Goal: Task Accomplishment & Management: Complete application form

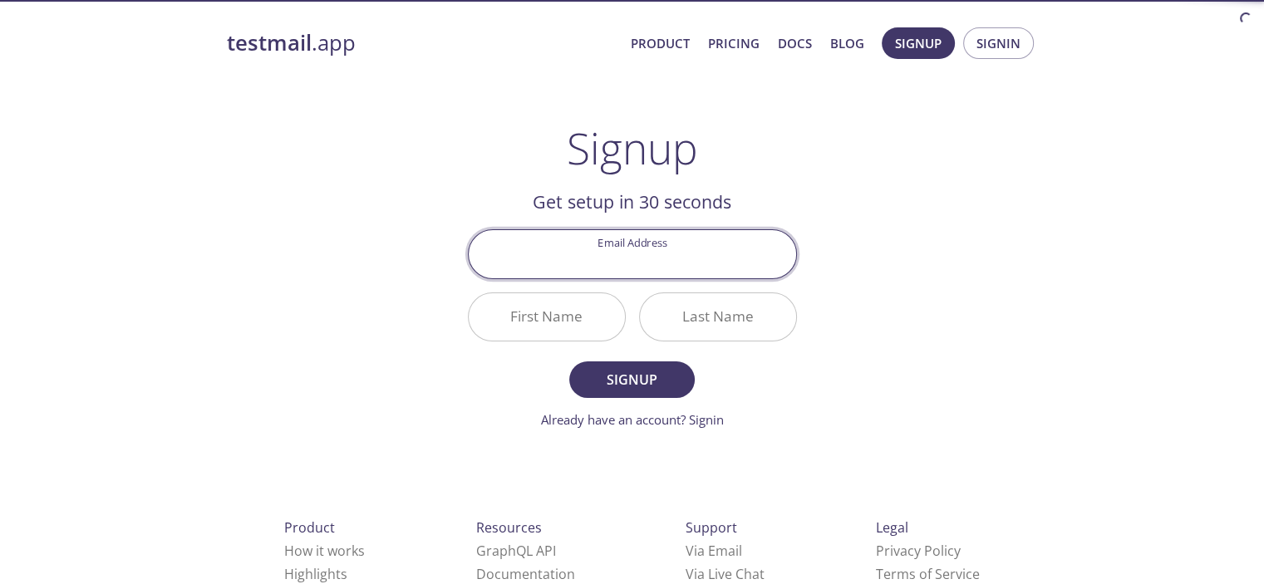
click at [631, 244] on input "Email Address" at bounding box center [632, 253] width 327 height 47
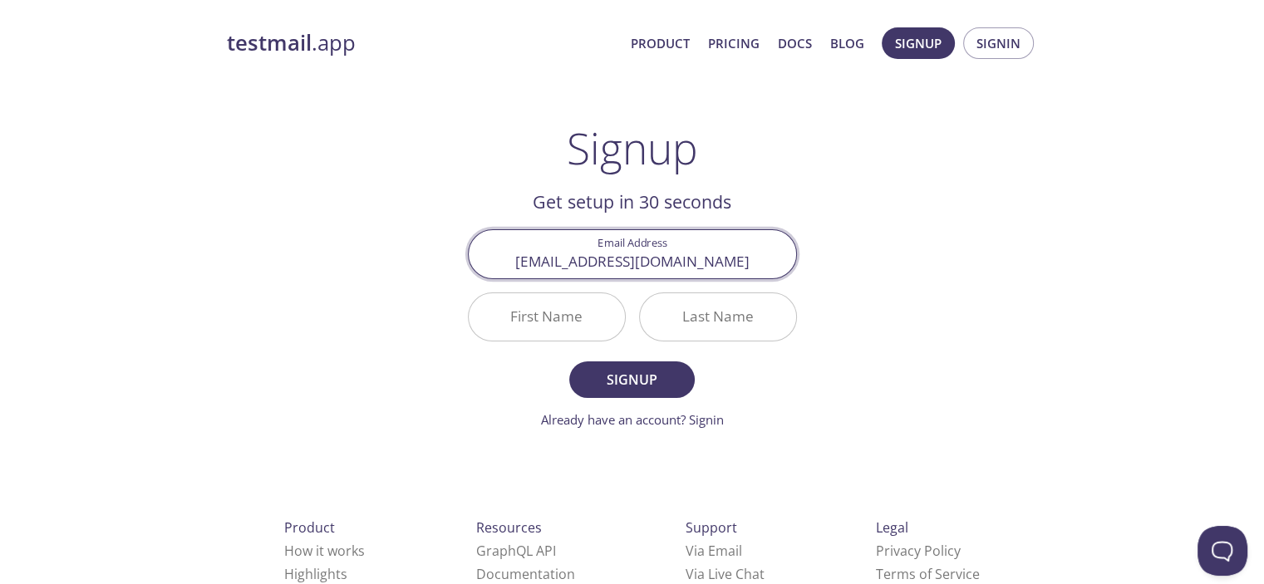
type input "[EMAIL_ADDRESS][DOMAIN_NAME]"
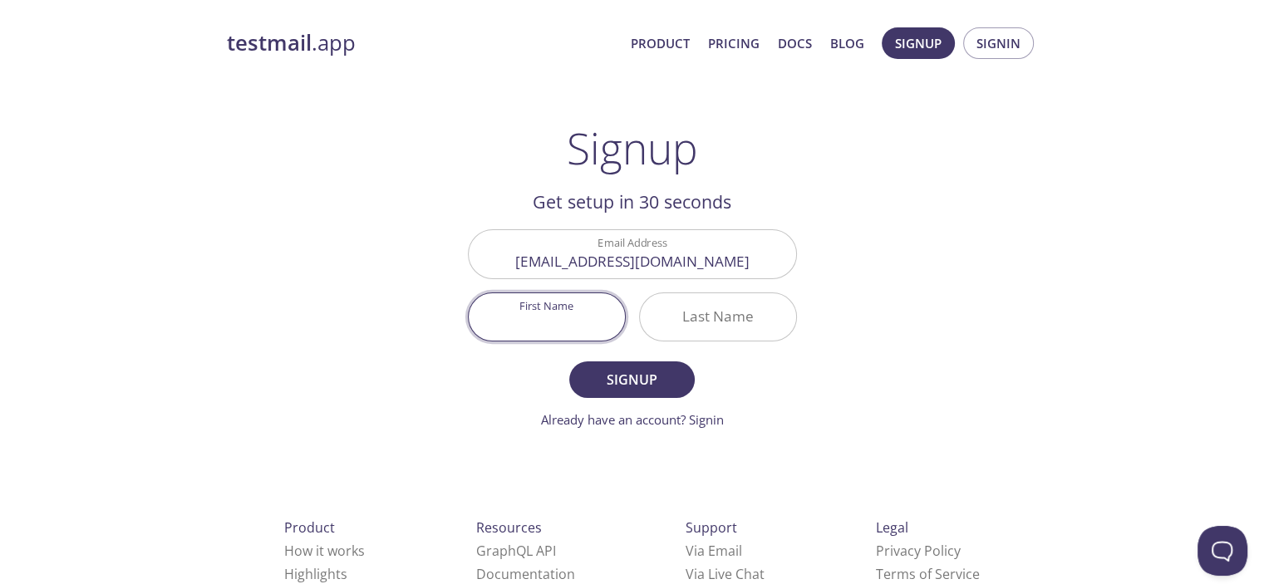
click at [535, 313] on input "First Name" at bounding box center [547, 316] width 156 height 47
type input "Test"
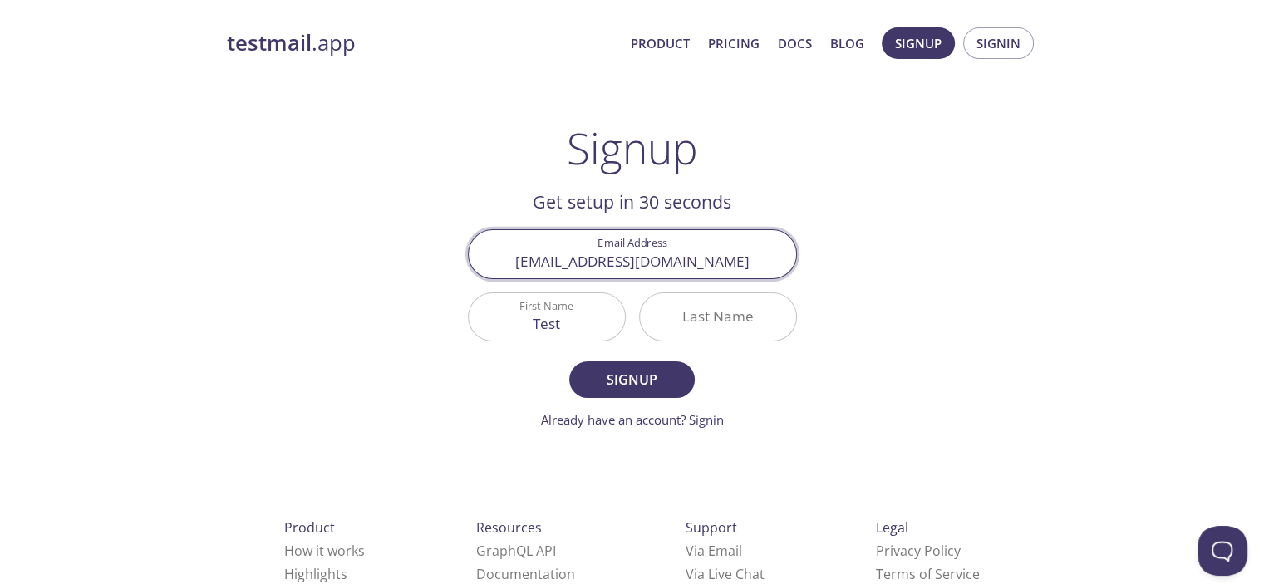
click at [606, 263] on input "[EMAIL_ADDRESS][DOMAIN_NAME]" at bounding box center [632, 253] width 327 height 47
type input "[EMAIL_ADDRESS][DOMAIN_NAME]"
click at [669, 331] on input "Last Name" at bounding box center [718, 316] width 156 height 47
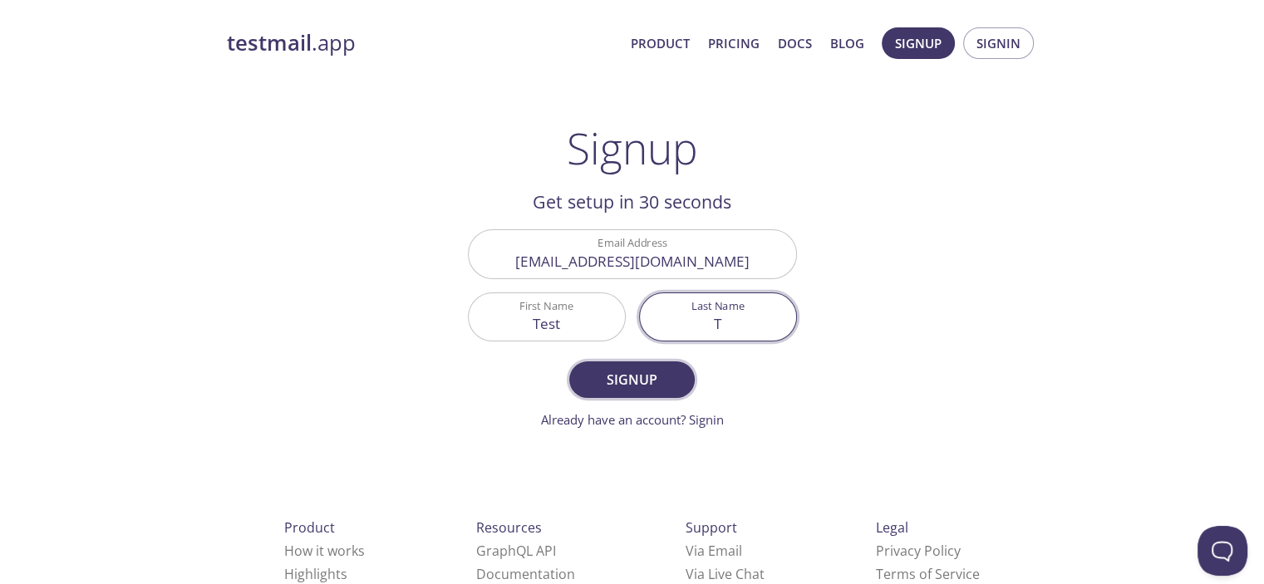
type input "T"
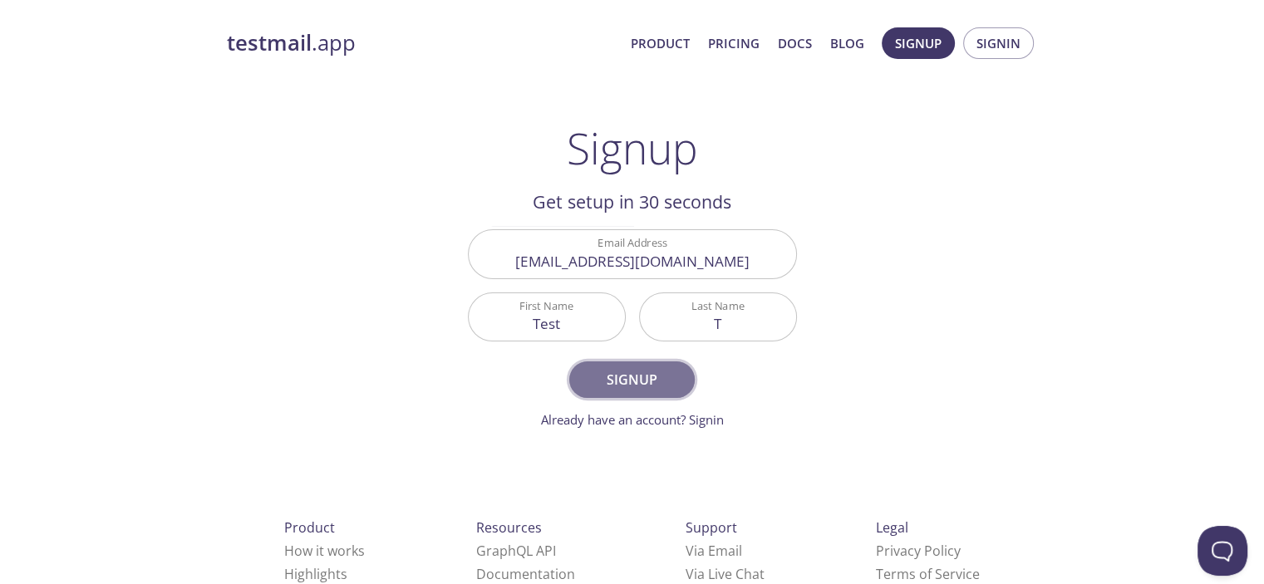
click at [634, 378] on span "Signup" at bounding box center [631, 379] width 88 height 23
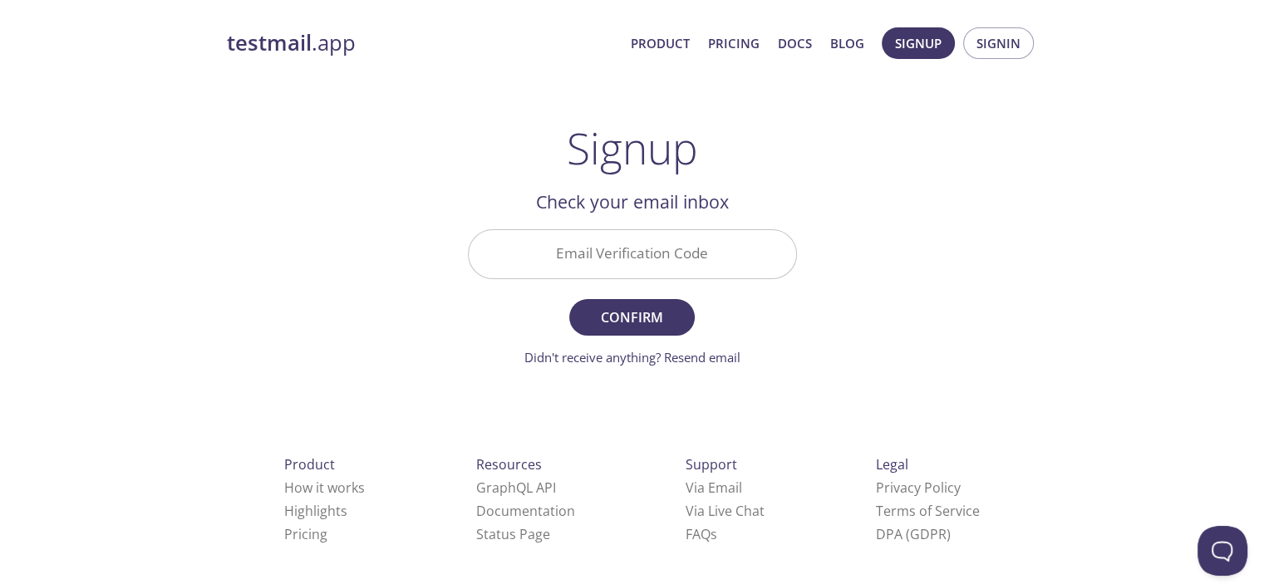
click at [631, 254] on input "Email Verification Code" at bounding box center [632, 253] width 327 height 47
click at [834, 318] on div "testmail .app Product Pricing Docs Blog Signup Signin Signup Get setup in 30 se…" at bounding box center [632, 367] width 851 height 700
click at [669, 254] on input "Email Verification Code" at bounding box center [632, 253] width 327 height 47
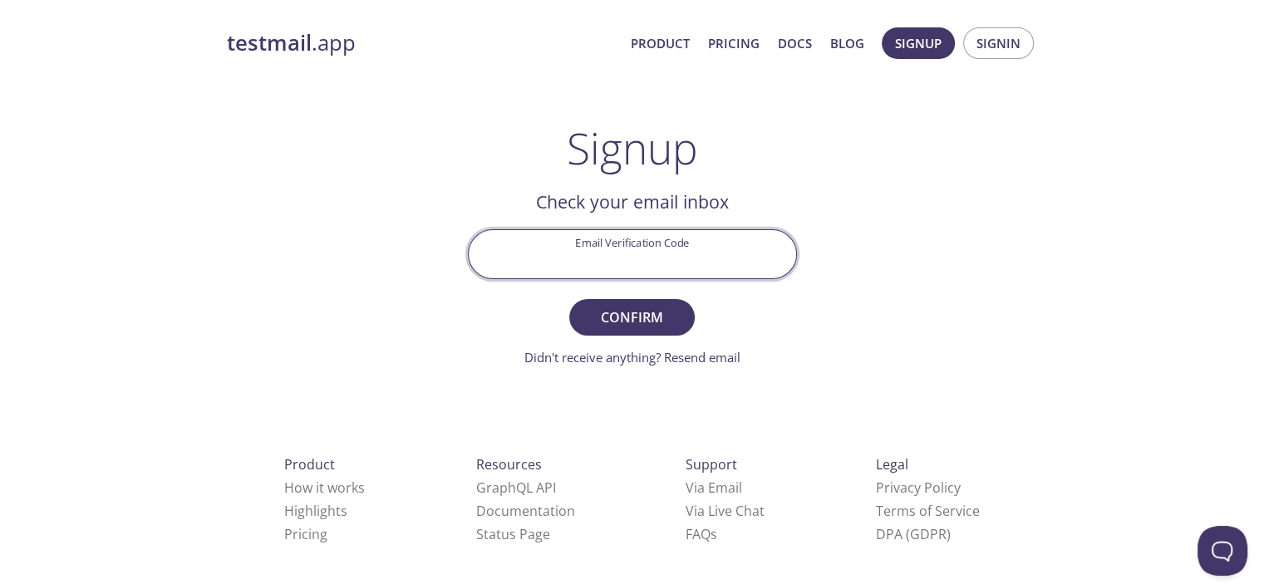
click at [292, 45] on strong "testmail" at bounding box center [269, 42] width 85 height 29
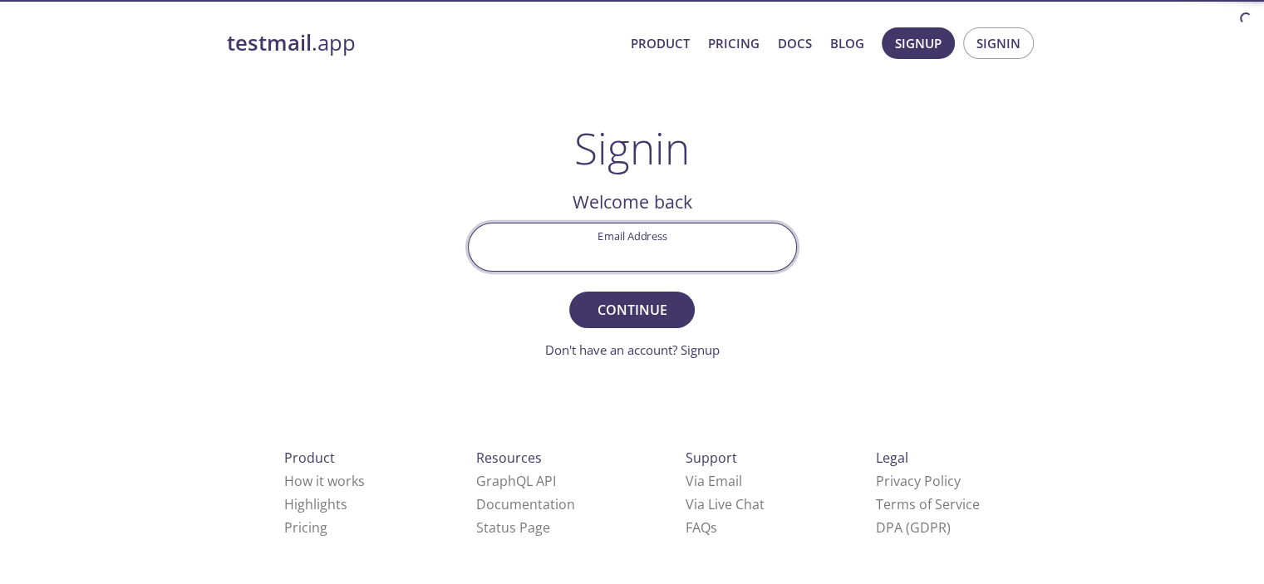
click at [633, 238] on input "Email Address" at bounding box center [632, 246] width 327 height 47
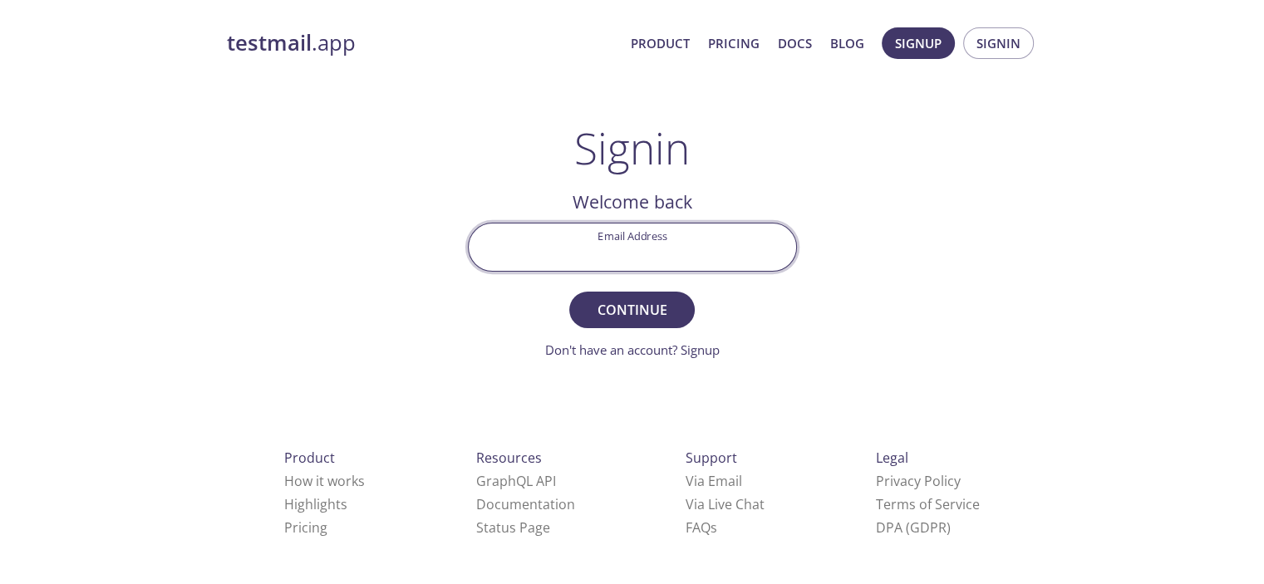
click at [631, 238] on input "Email Address" at bounding box center [632, 246] width 327 height 47
type input "[EMAIL_ADDRESS][DOMAIN_NAME]"
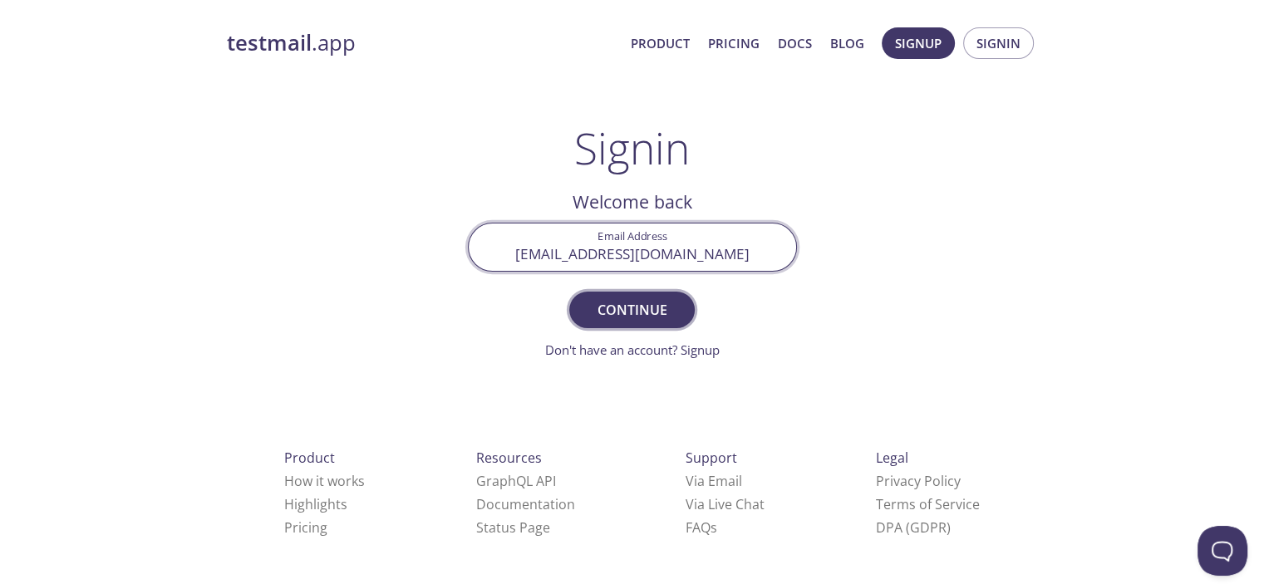
click at [631, 310] on span "Continue" at bounding box center [631, 309] width 88 height 23
